Goal: Transaction & Acquisition: Purchase product/service

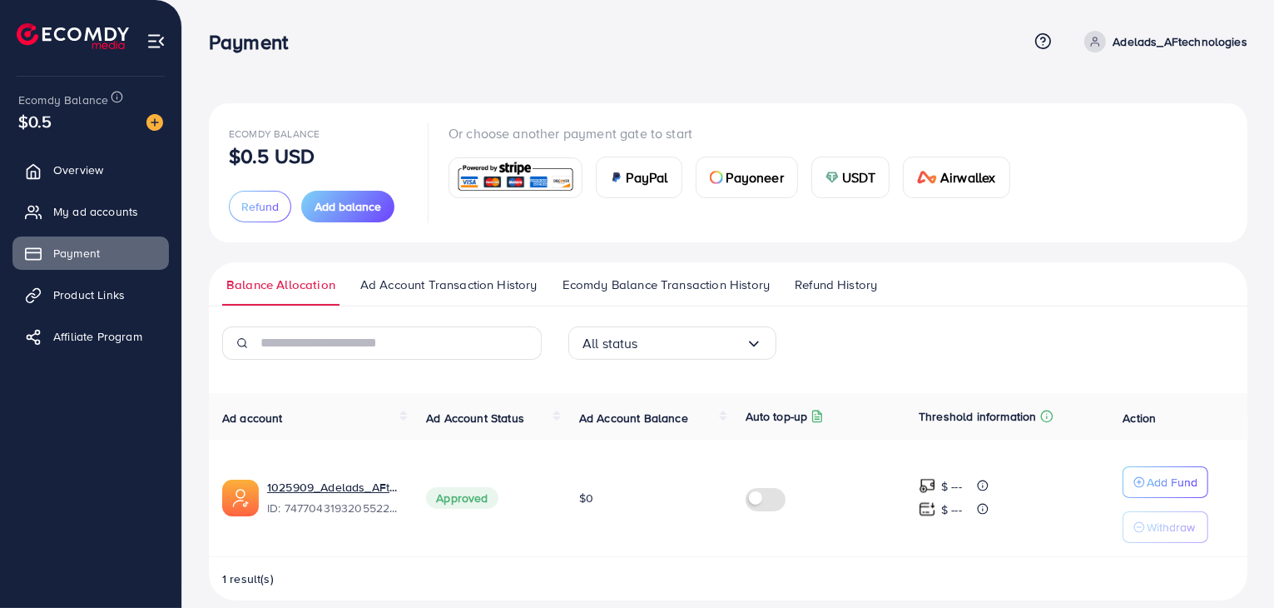
click at [526, 185] on img at bounding box center [515, 178] width 122 height 36
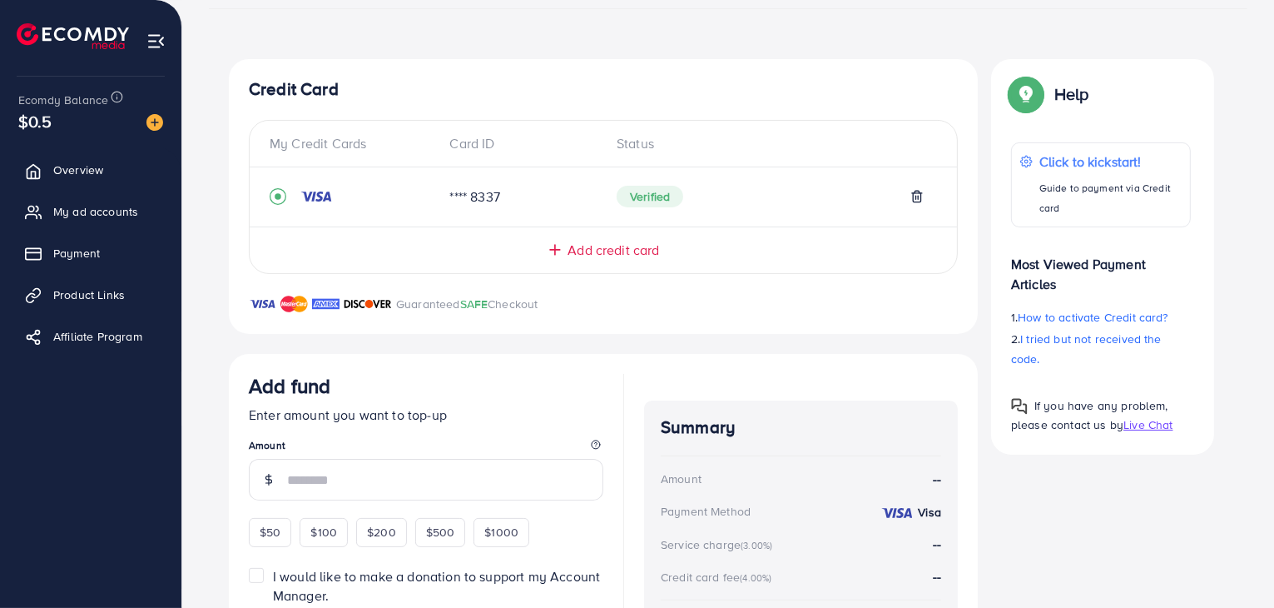
scroll to position [228, 0]
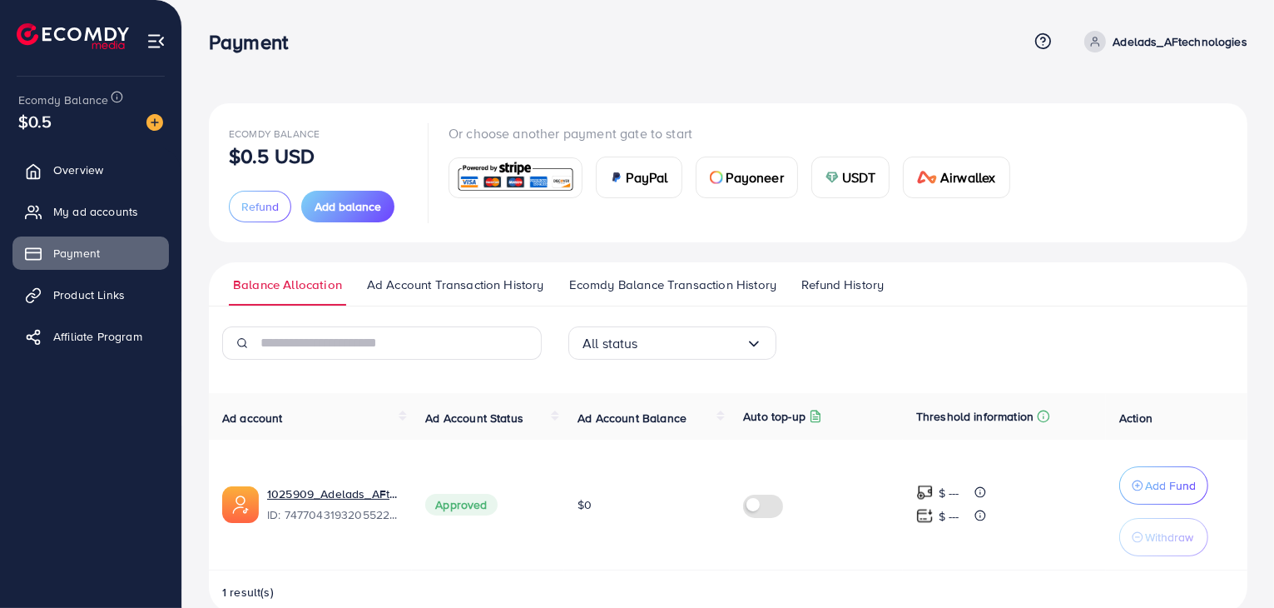
scroll to position [32, 0]
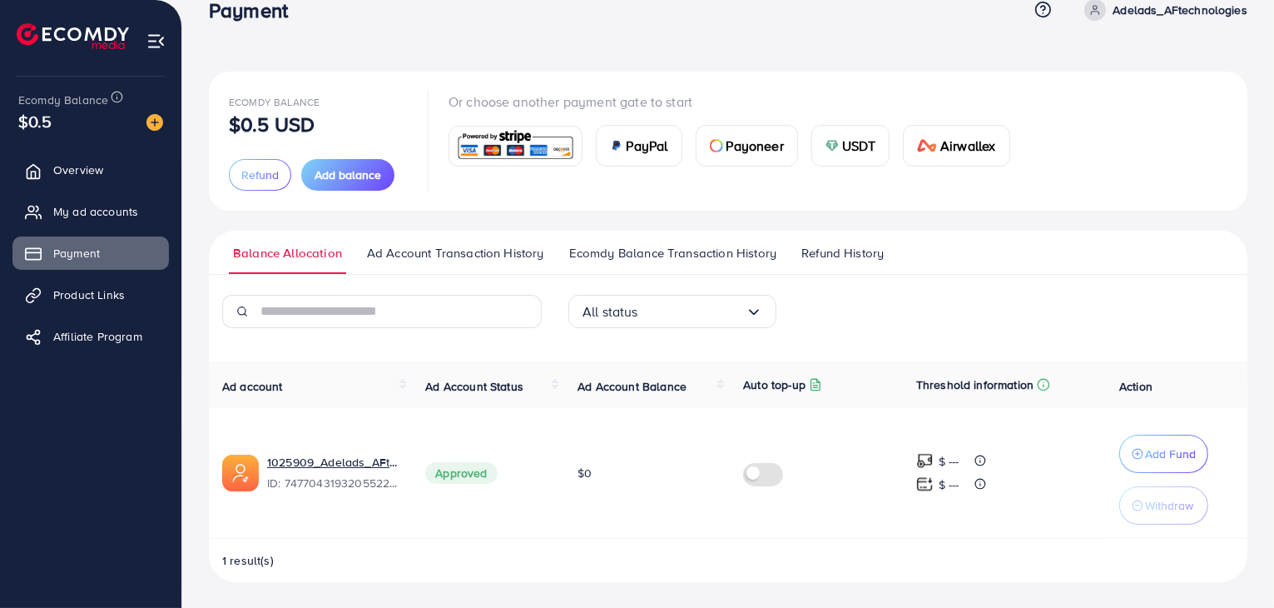
click at [264, 552] on span "1 result(s)" at bounding box center [248, 560] width 52 height 17
click at [246, 559] on span "1 result(s)" at bounding box center [248, 560] width 52 height 17
click at [270, 560] on span "1 result(s)" at bounding box center [248, 560] width 52 height 17
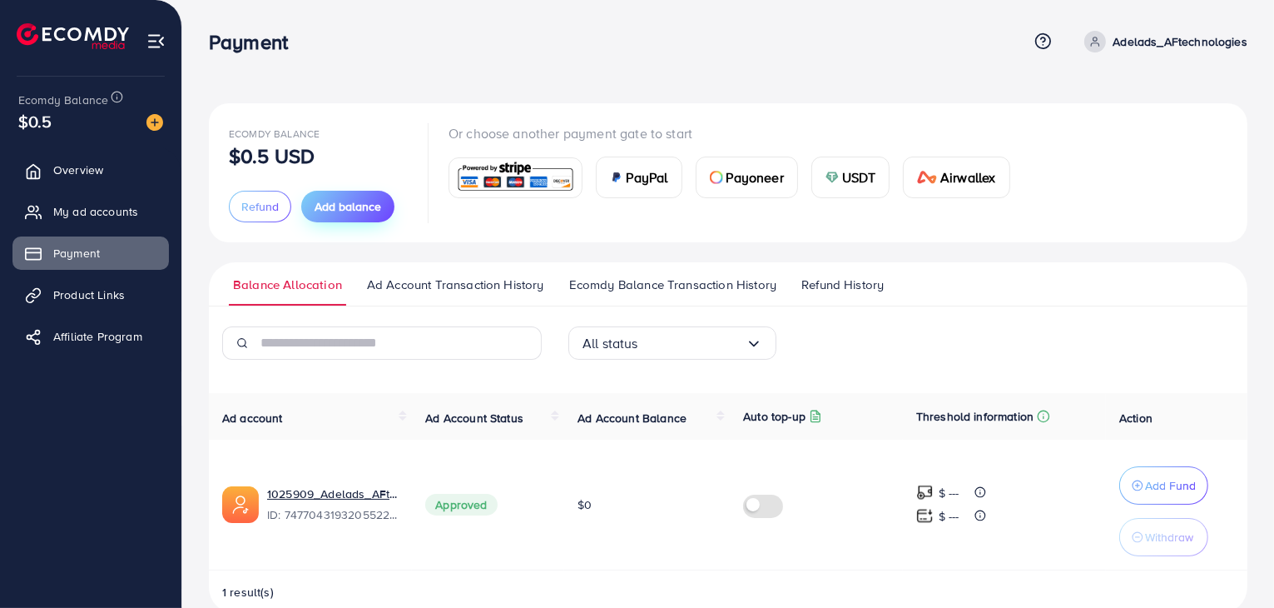
click at [333, 216] on button "Add balance" at bounding box center [347, 207] width 93 height 32
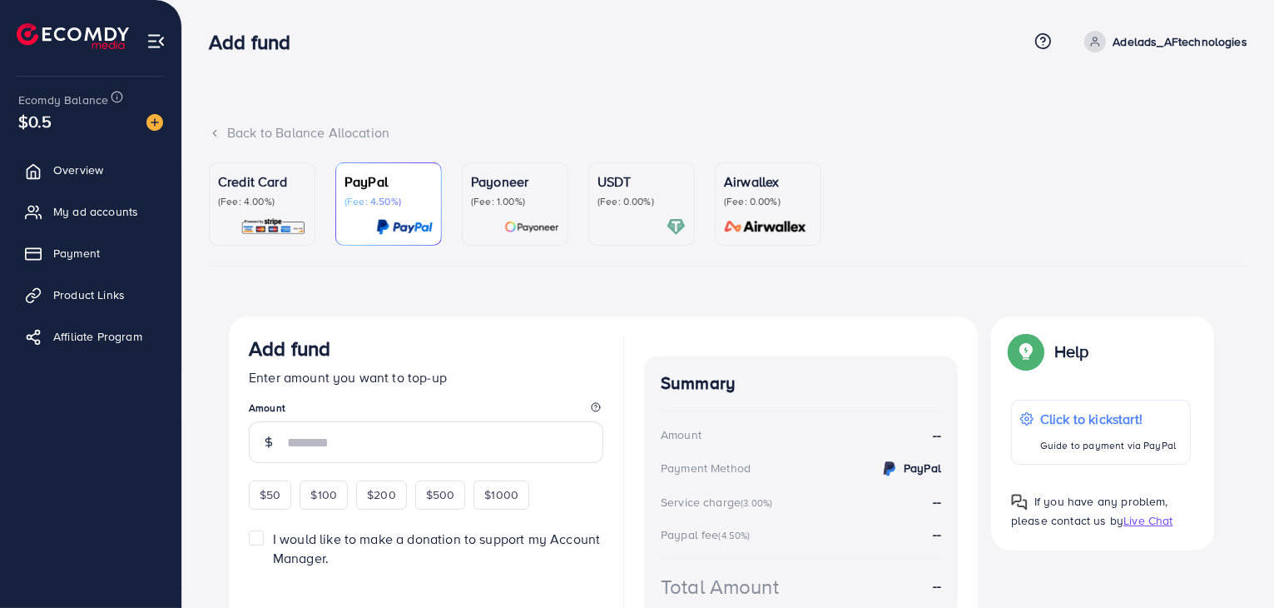
click at [279, 224] on img at bounding box center [274, 226] width 66 height 19
